Goal: Communication & Community: Answer question/provide support

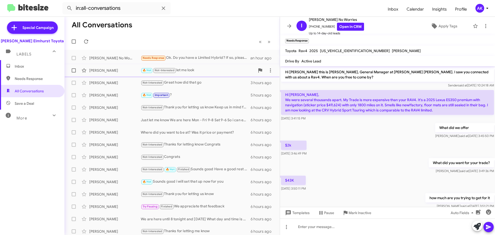
scroll to position [135, 0]
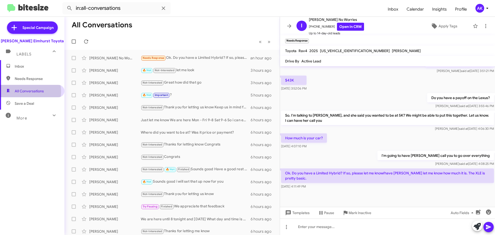
drag, startPoint x: 161, startPoint y: 43, endPoint x: 22, endPoint y: 91, distance: 147.0
click at [22, 91] on span "All Conversations" at bounding box center [29, 90] width 29 height 5
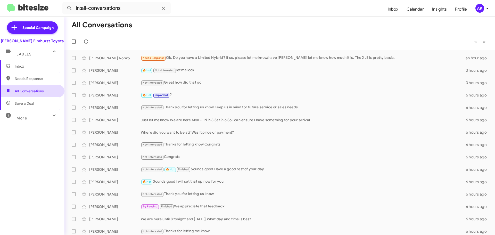
click at [22, 91] on span "All Conversations" at bounding box center [29, 90] width 29 height 5
click at [24, 69] on span "Inbox" at bounding box center [32, 66] width 64 height 12
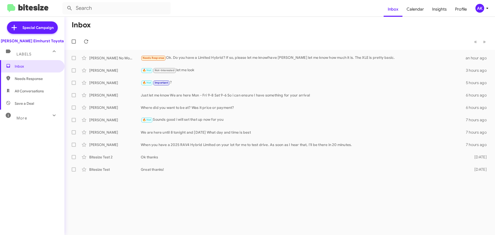
click at [18, 95] on span "All Conversations" at bounding box center [32, 91] width 64 height 12
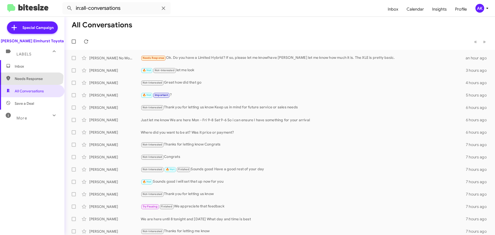
click at [31, 76] on span "Needs Response" at bounding box center [37, 78] width 44 height 5
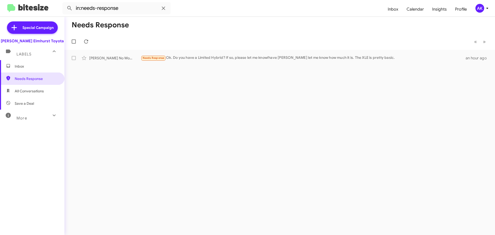
click at [31, 91] on span "All Conversations" at bounding box center [29, 90] width 29 height 5
type input "in:all-conversations"
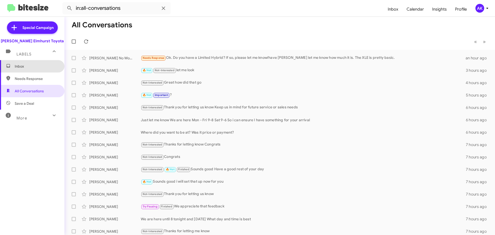
click at [33, 64] on span "Inbox" at bounding box center [37, 66] width 44 height 5
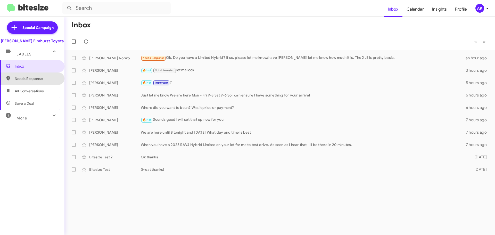
click at [35, 76] on span "Needs Response" at bounding box center [32, 78] width 64 height 12
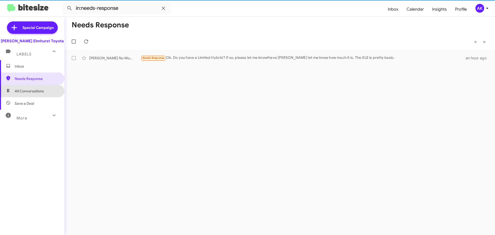
click at [36, 90] on span "All Conversations" at bounding box center [29, 90] width 29 height 5
type input "in:all-conversations"
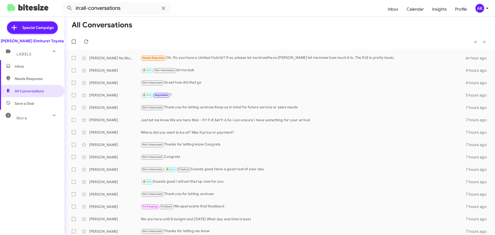
click at [24, 64] on span "Inbox" at bounding box center [37, 66] width 44 height 5
